Goal: Task Accomplishment & Management: Manage account settings

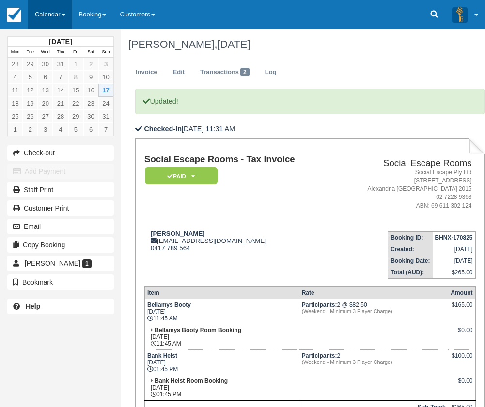
click at [49, 15] on link "Calendar" at bounding box center [50, 14] width 44 height 29
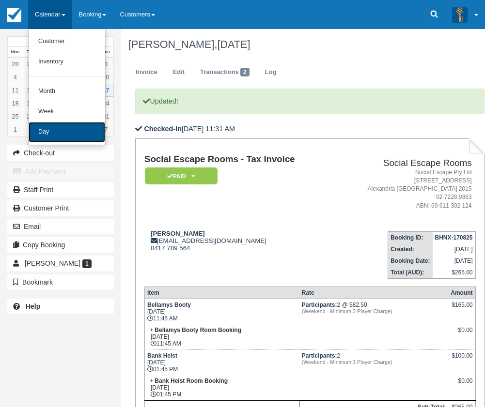
click at [60, 126] on link "Day" at bounding box center [67, 132] width 77 height 20
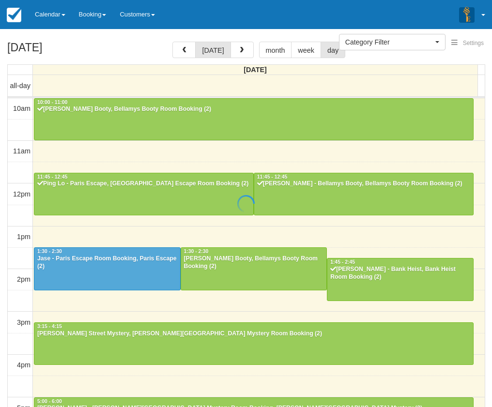
select select
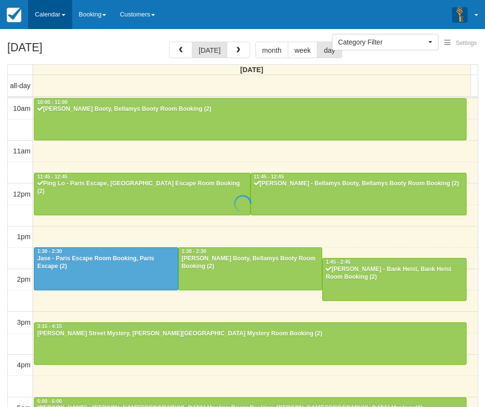
scroll to position [129, 0]
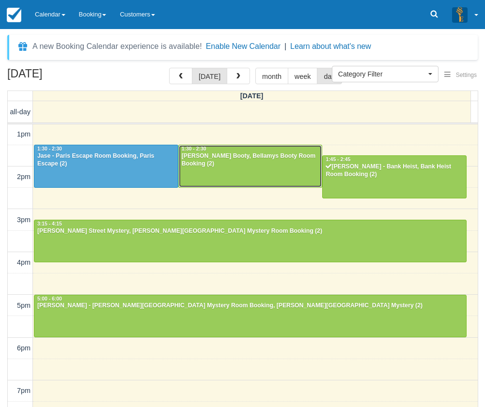
click at [255, 162] on div "Linda - Bellamys Booty, Bellamys Booty Room Booking (2)" at bounding box center [250, 160] width 139 height 15
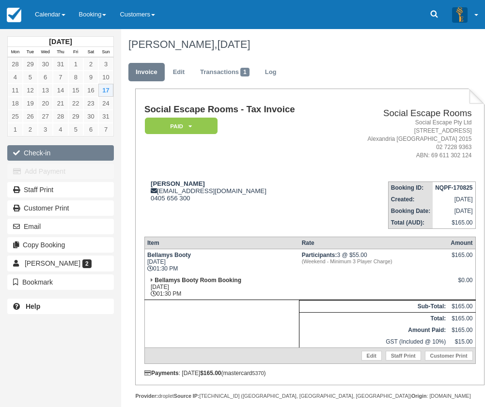
click at [58, 157] on button "Check-in" at bounding box center [60, 152] width 107 height 15
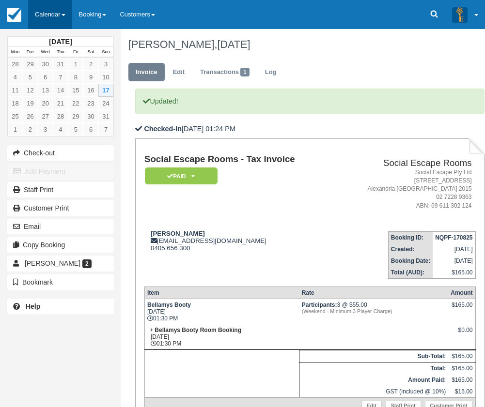
click at [48, 18] on link "Calendar" at bounding box center [50, 14] width 44 height 29
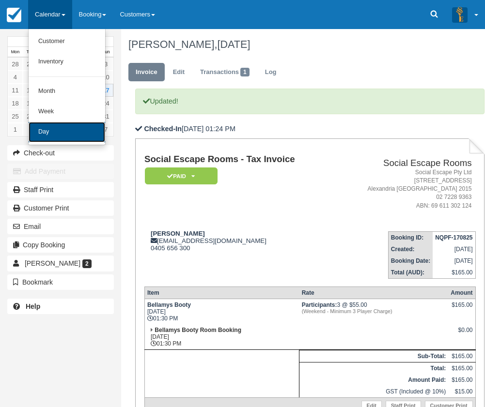
click at [45, 134] on link "Day" at bounding box center [67, 132] width 77 height 20
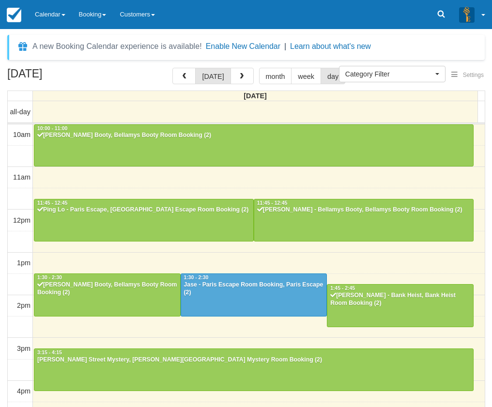
select select
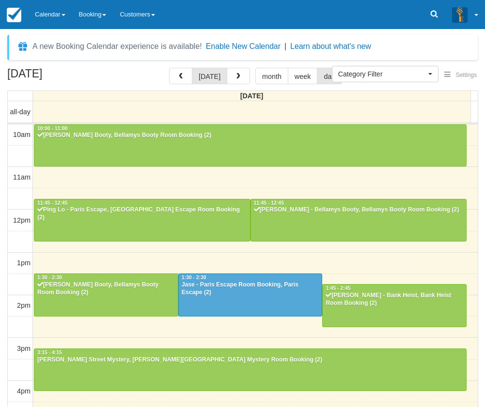
scroll to position [129, 0]
